Goal: Task Accomplishment & Management: Manage account settings

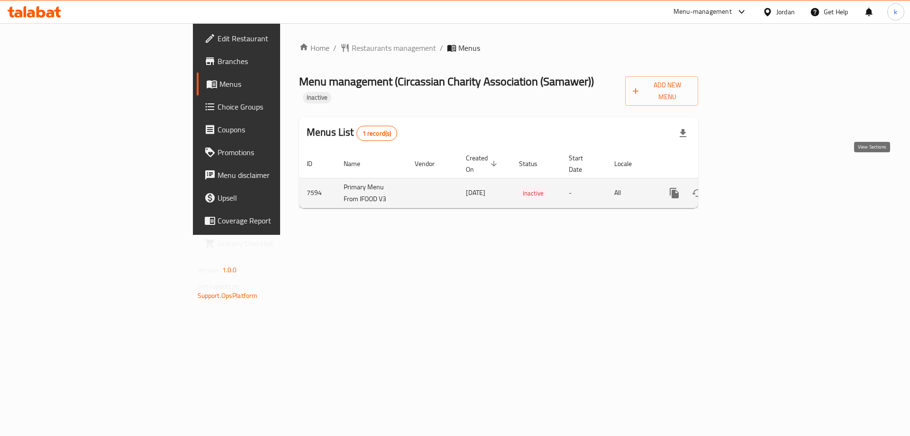
click at [747, 189] on icon "enhanced table" at bounding box center [742, 193] width 9 height 9
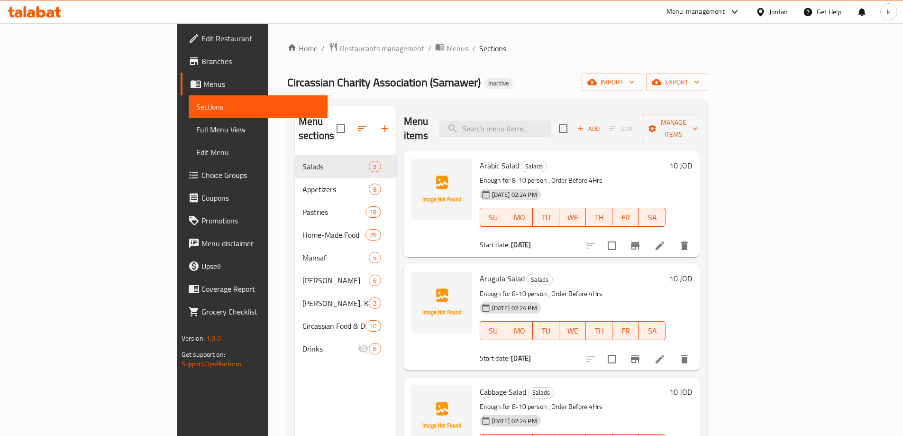
click at [196, 149] on span "Edit Menu" at bounding box center [258, 151] width 124 height 11
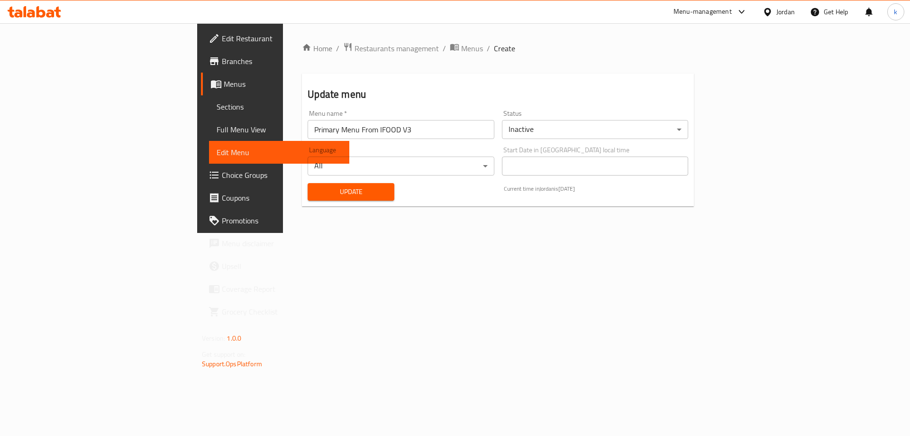
click at [209, 143] on link "Edit Menu" at bounding box center [279, 152] width 140 height 23
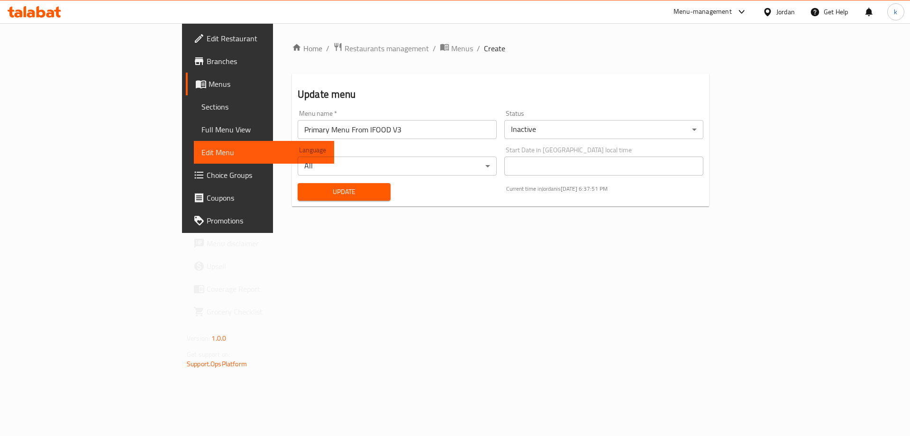
click at [201, 128] on span "Full Menu View" at bounding box center [263, 129] width 125 height 11
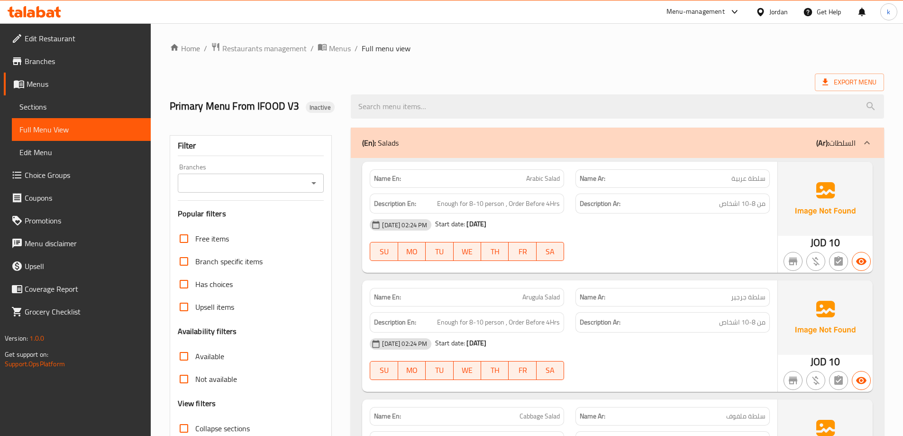
click at [769, 16] on div "Jordan" at bounding box center [778, 12] width 18 height 10
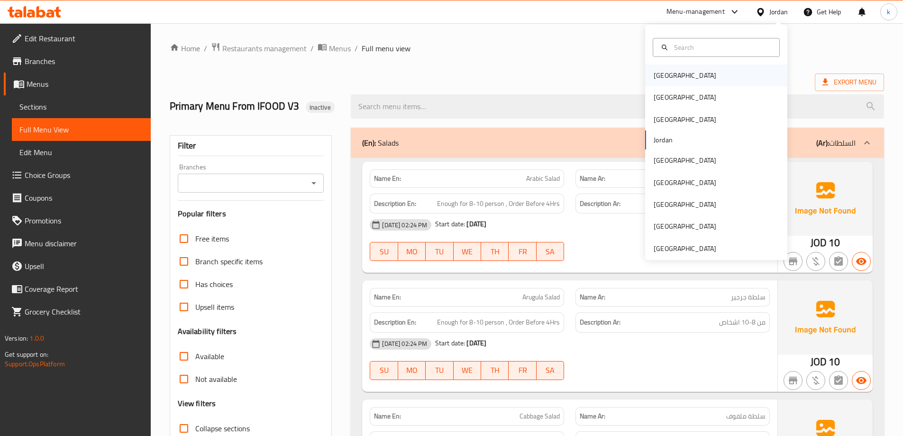
click at [680, 79] on div "[GEOGRAPHIC_DATA]" at bounding box center [716, 75] width 142 height 22
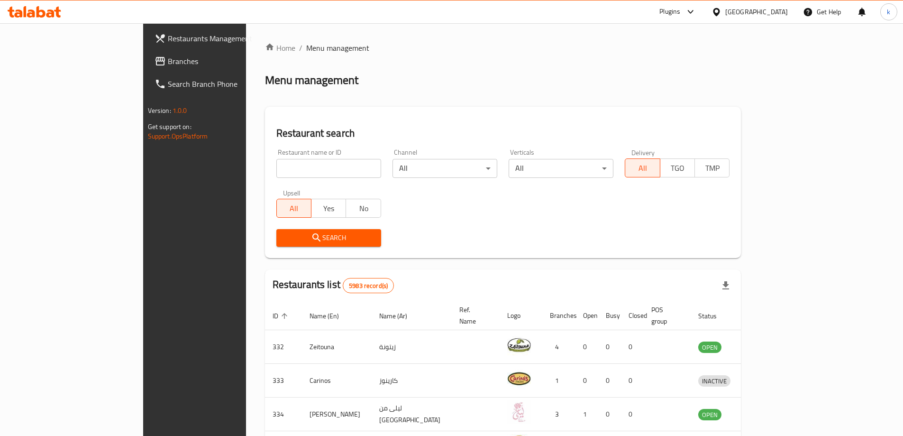
click at [147, 55] on link "Branches" at bounding box center [220, 61] width 147 height 23
